Goal: Information Seeking & Learning: Find specific fact

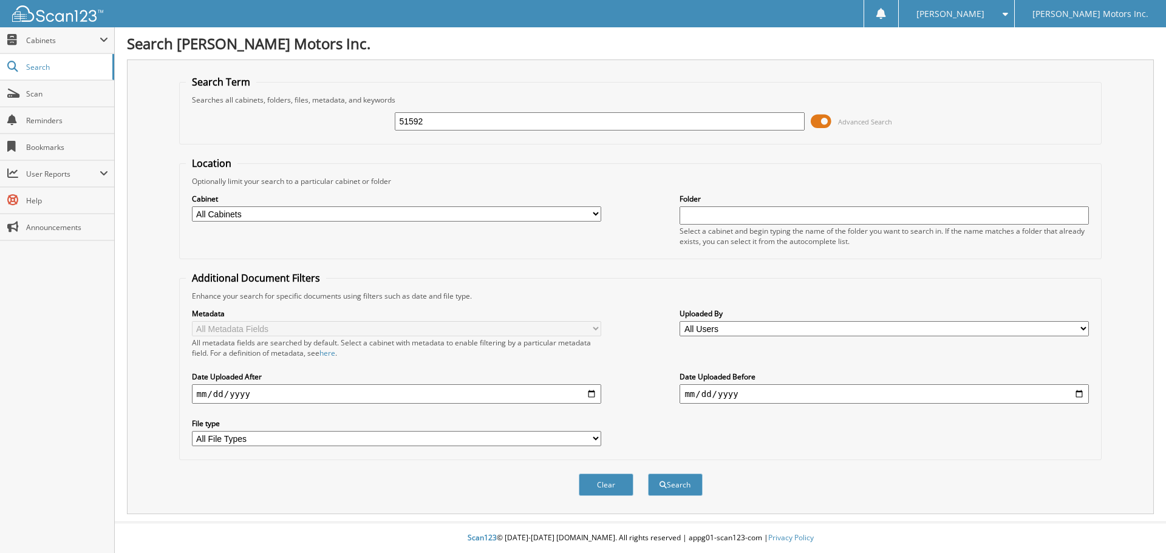
type input "51592"
click at [648, 474] on button "Search" at bounding box center [675, 485] width 55 height 22
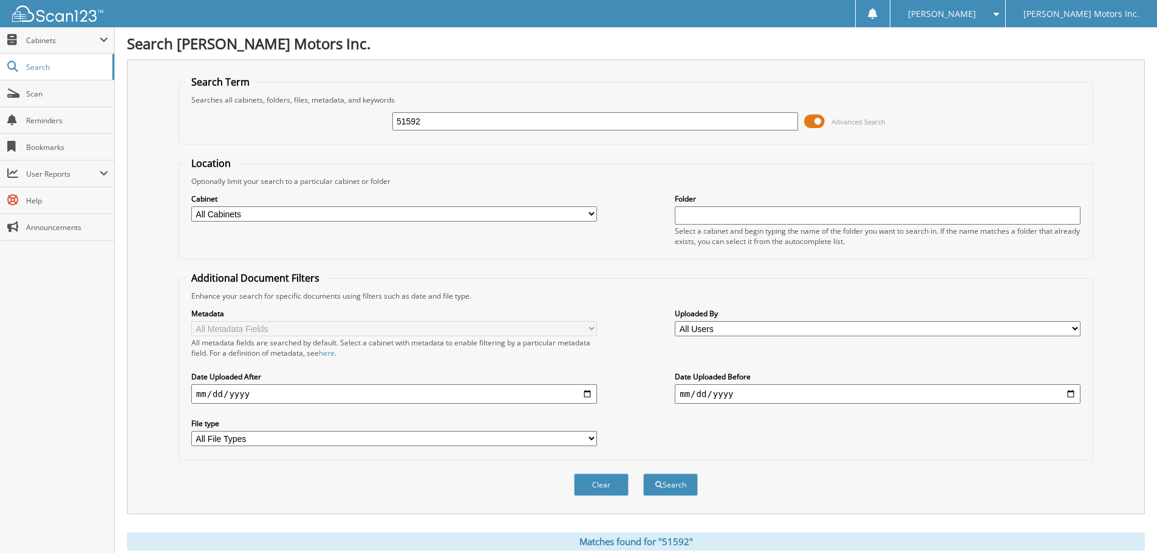
click at [817, 122] on span at bounding box center [814, 121] width 21 height 18
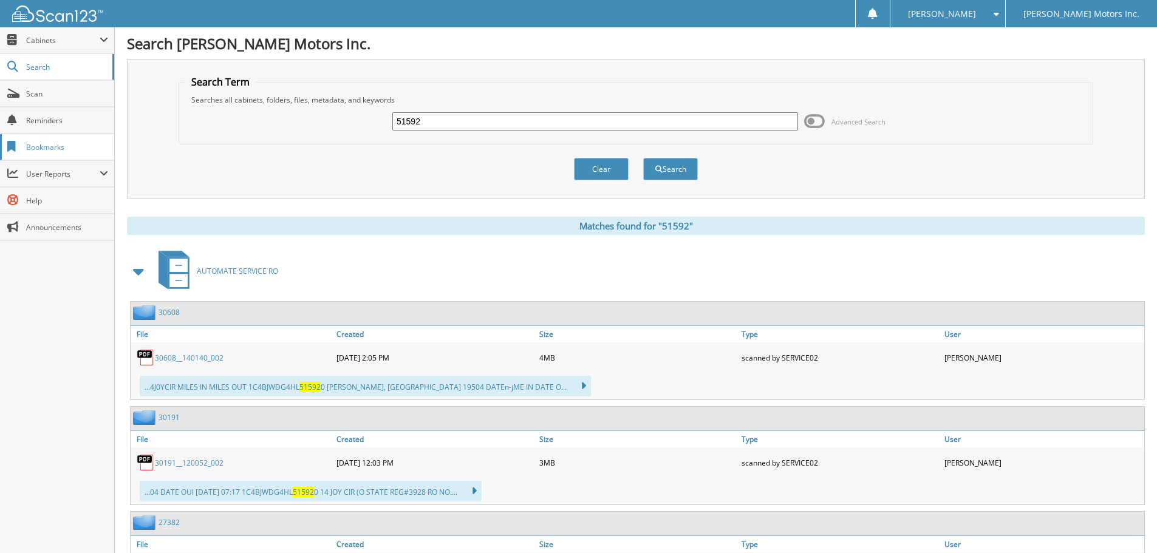
drag, startPoint x: 433, startPoint y: 120, endPoint x: 0, endPoint y: 138, distance: 433.4
type input "51593"
click at [643, 158] on button "Search" at bounding box center [670, 169] width 55 height 22
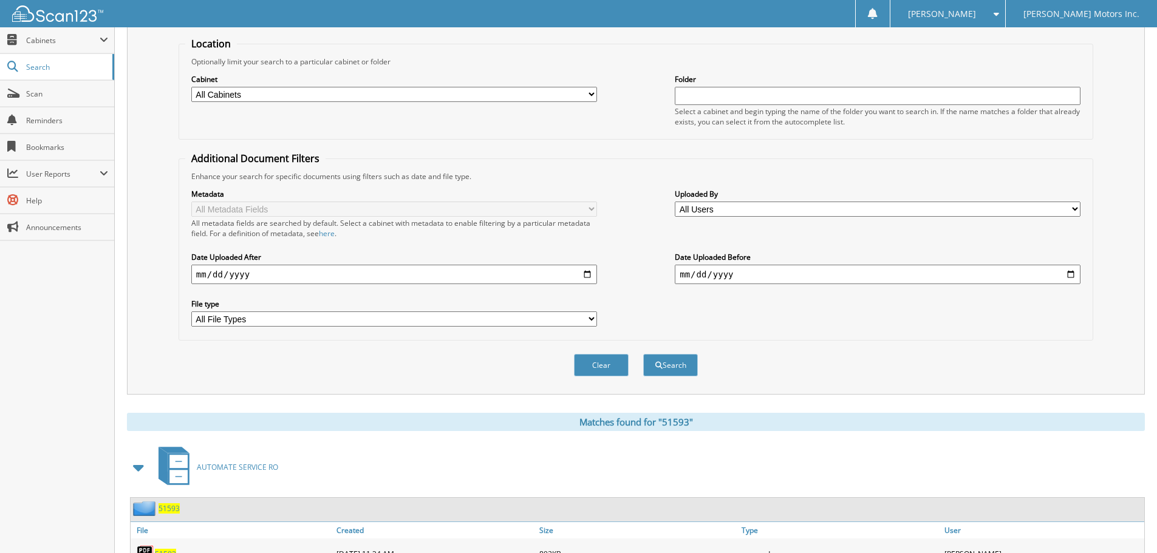
scroll to position [364, 0]
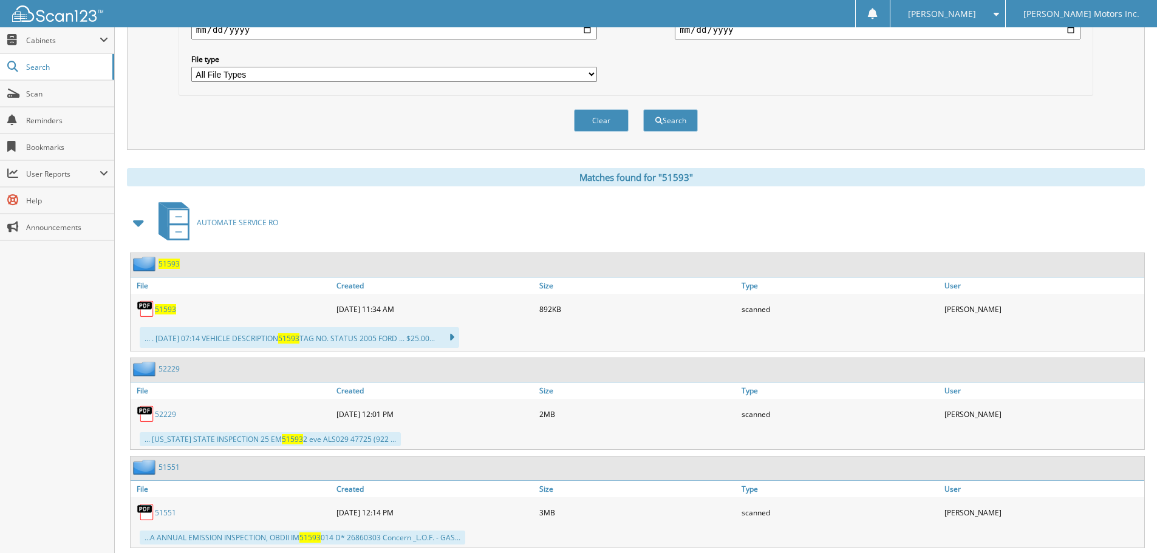
click at [172, 266] on span "51593" at bounding box center [168, 264] width 21 height 10
